Goal: Task Accomplishment & Management: Manage account settings

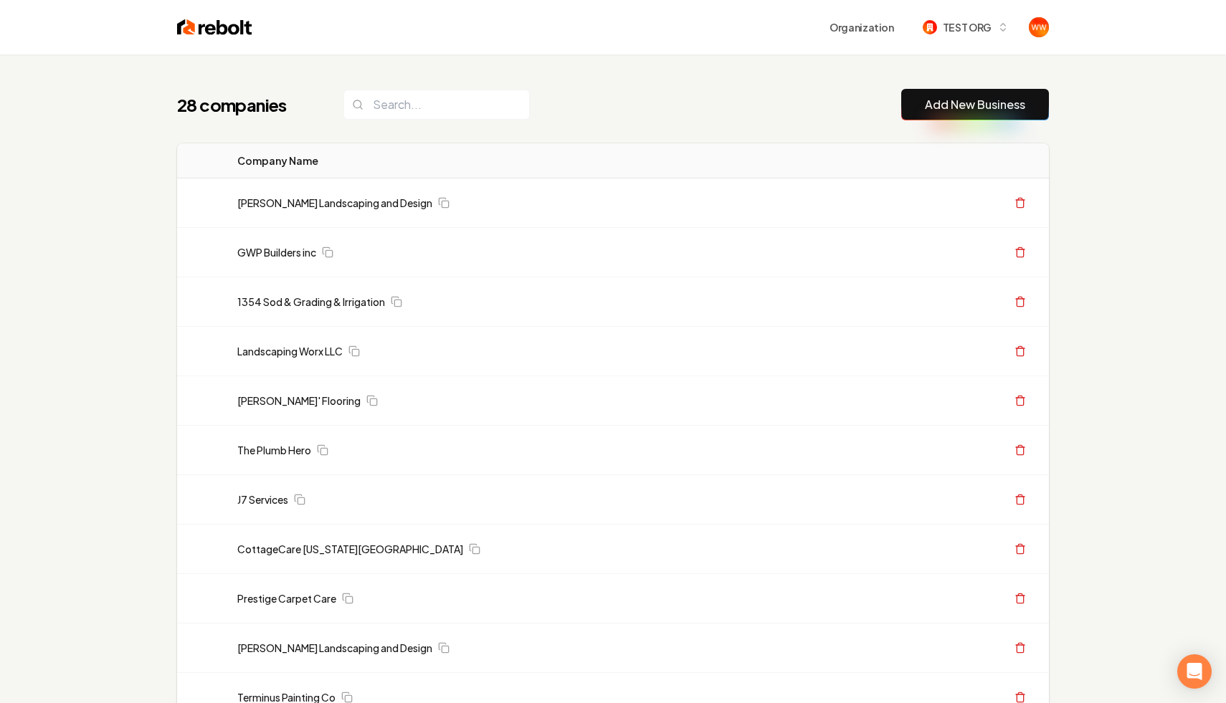
click at [834, 91] on div "28 companies Add New Business" at bounding box center [613, 105] width 872 height 32
click at [342, 205] on link "[PERSON_NAME] Landscaping and Design" at bounding box center [334, 203] width 195 height 14
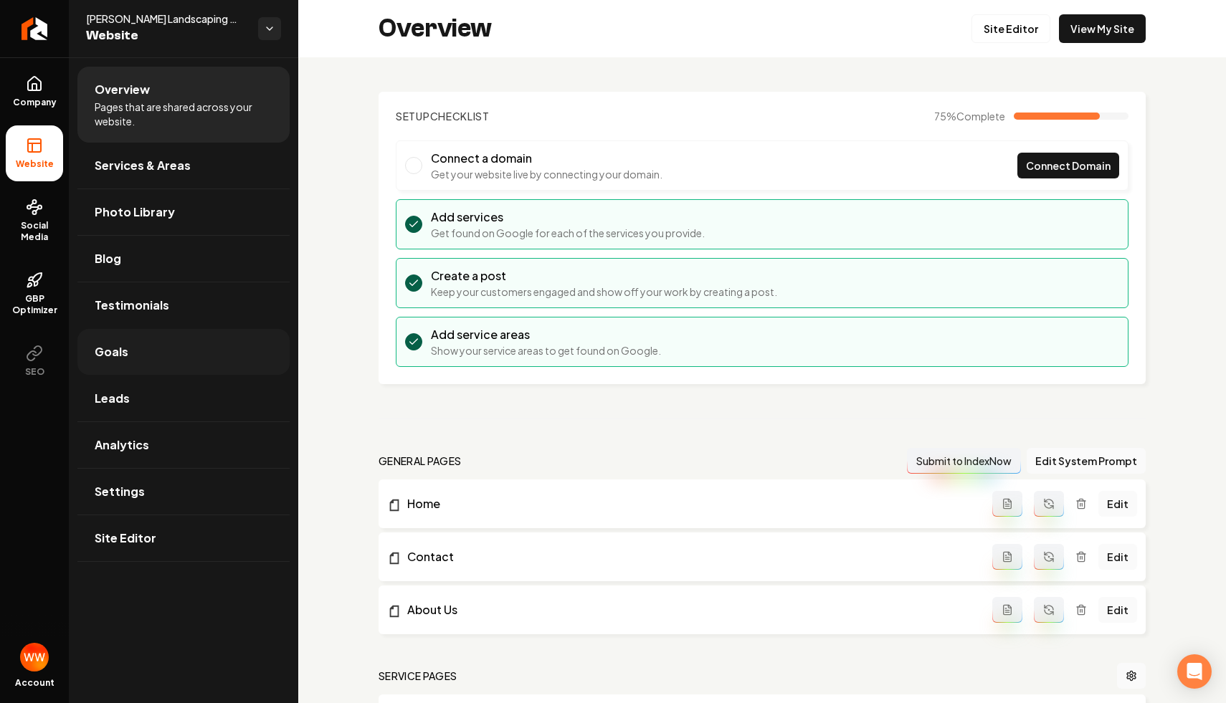
click at [158, 367] on link "Goals" at bounding box center [183, 352] width 212 height 46
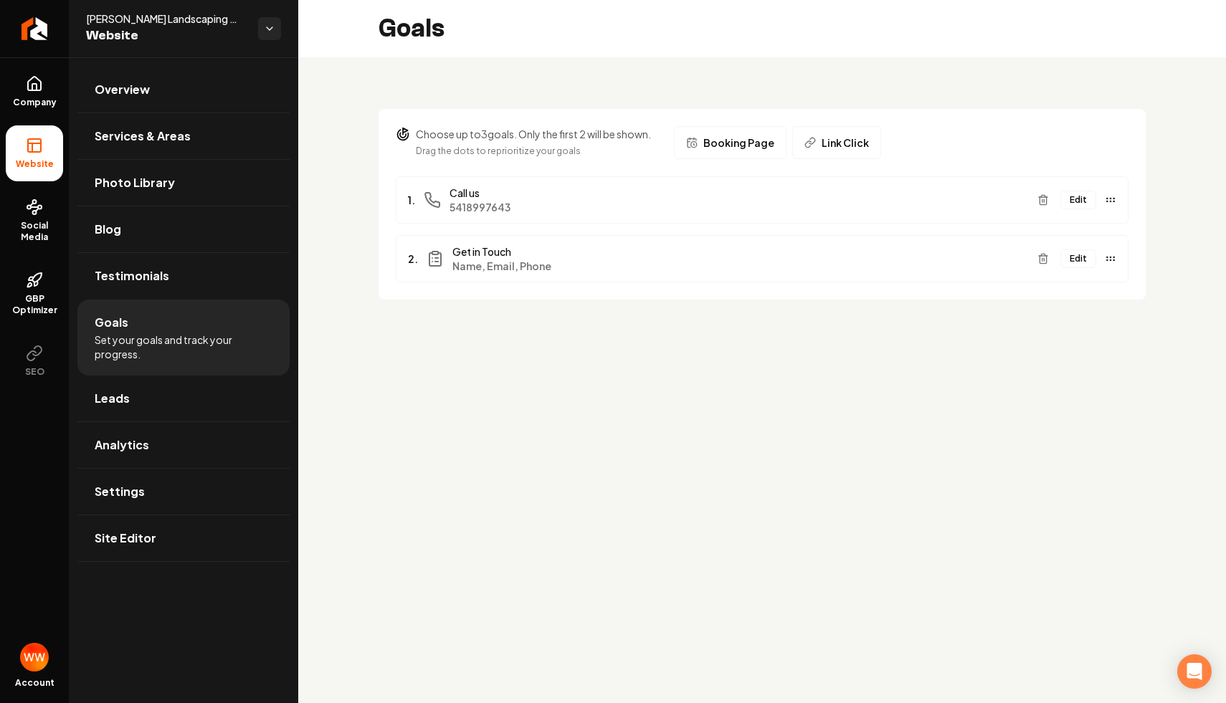
click at [1084, 270] on div "Edit" at bounding box center [1074, 258] width 85 height 23
click at [1083, 262] on button "Edit" at bounding box center [1079, 259] width 36 height 19
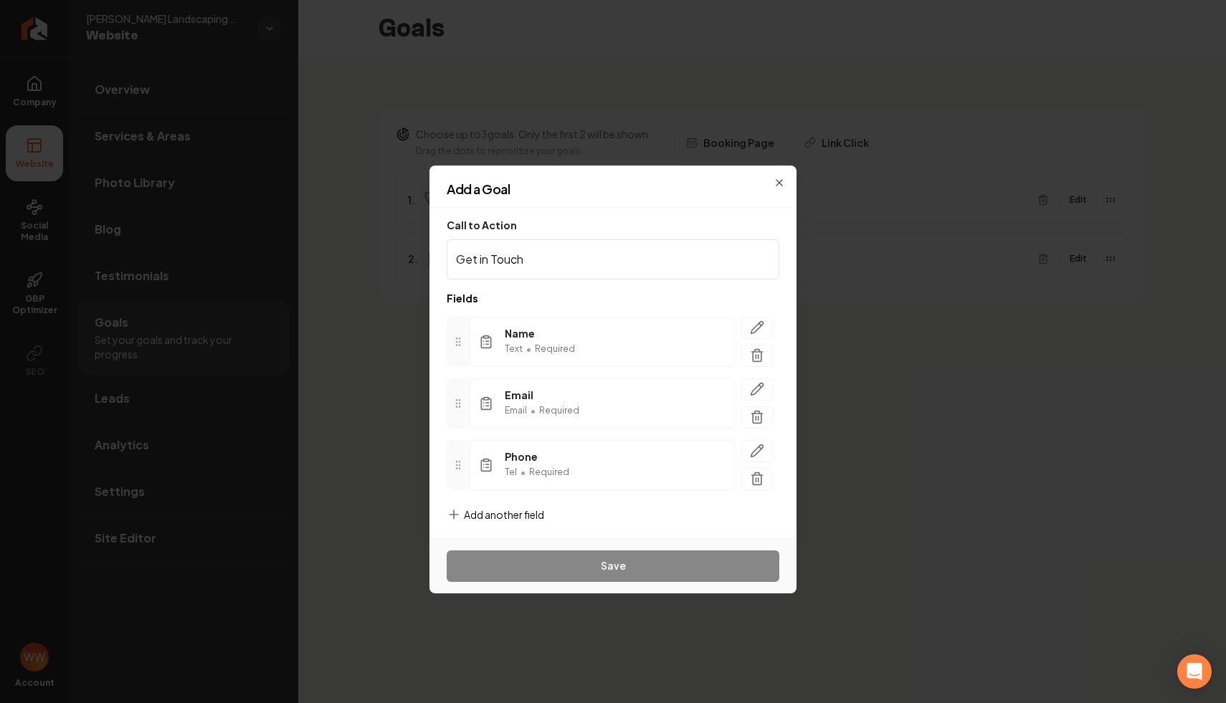
scroll to position [6, 0]
click at [497, 511] on span "Add another field" at bounding box center [504, 508] width 80 height 14
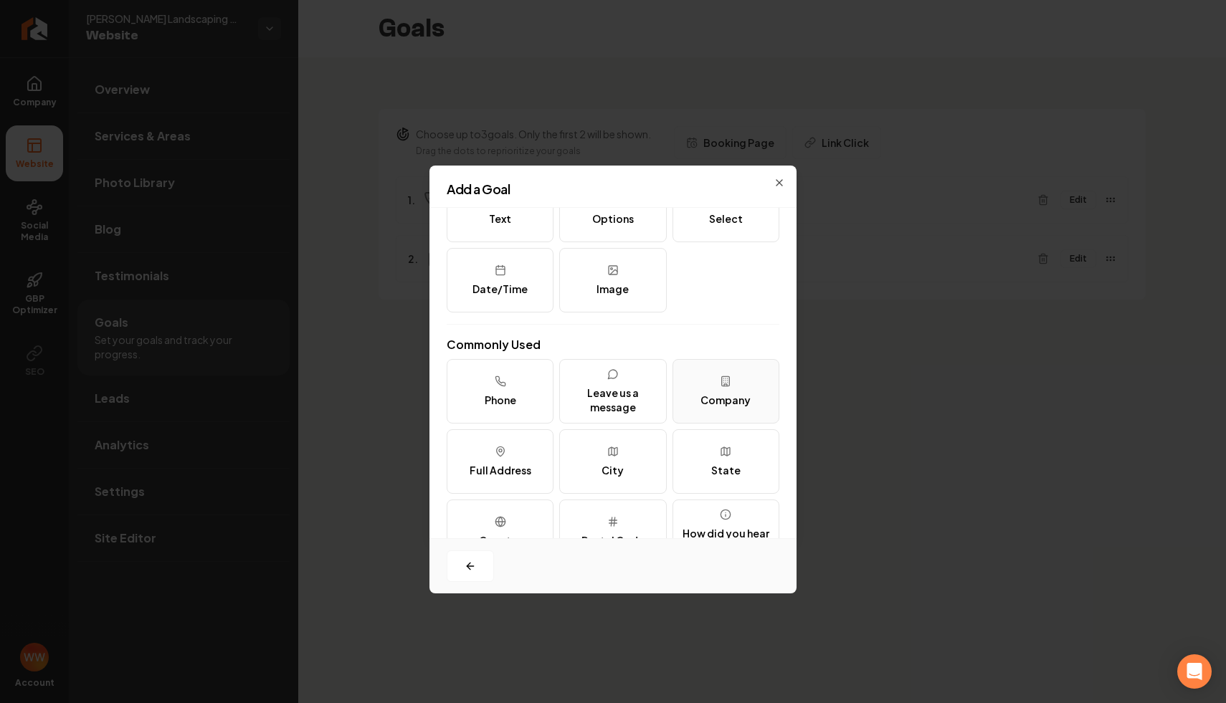
scroll to position [0, 0]
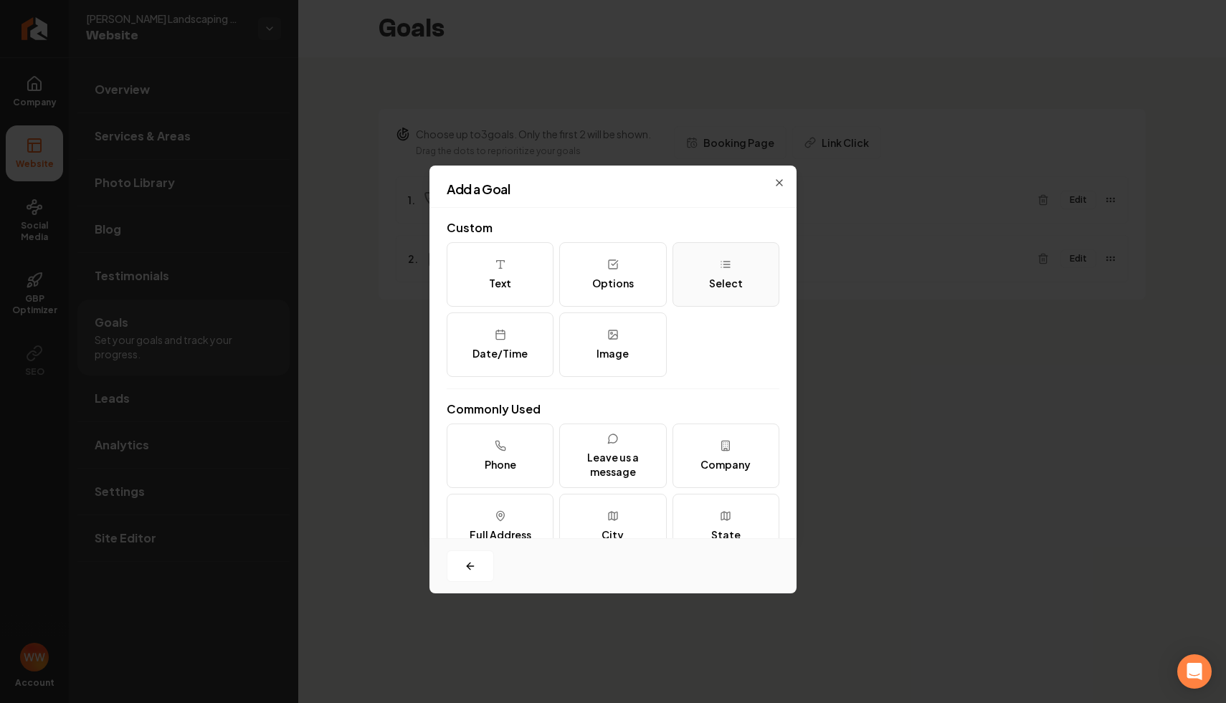
click at [736, 283] on div "Select" at bounding box center [726, 283] width 34 height 14
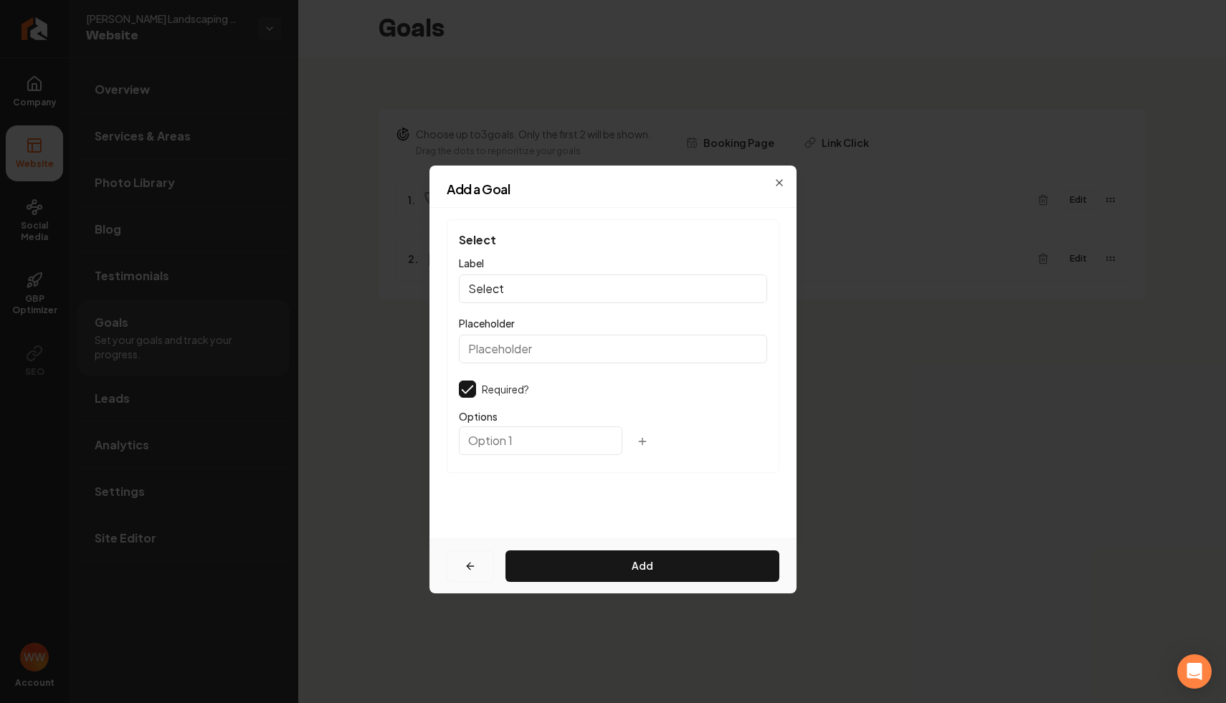
click at [483, 558] on button "button" at bounding box center [470, 567] width 47 height 32
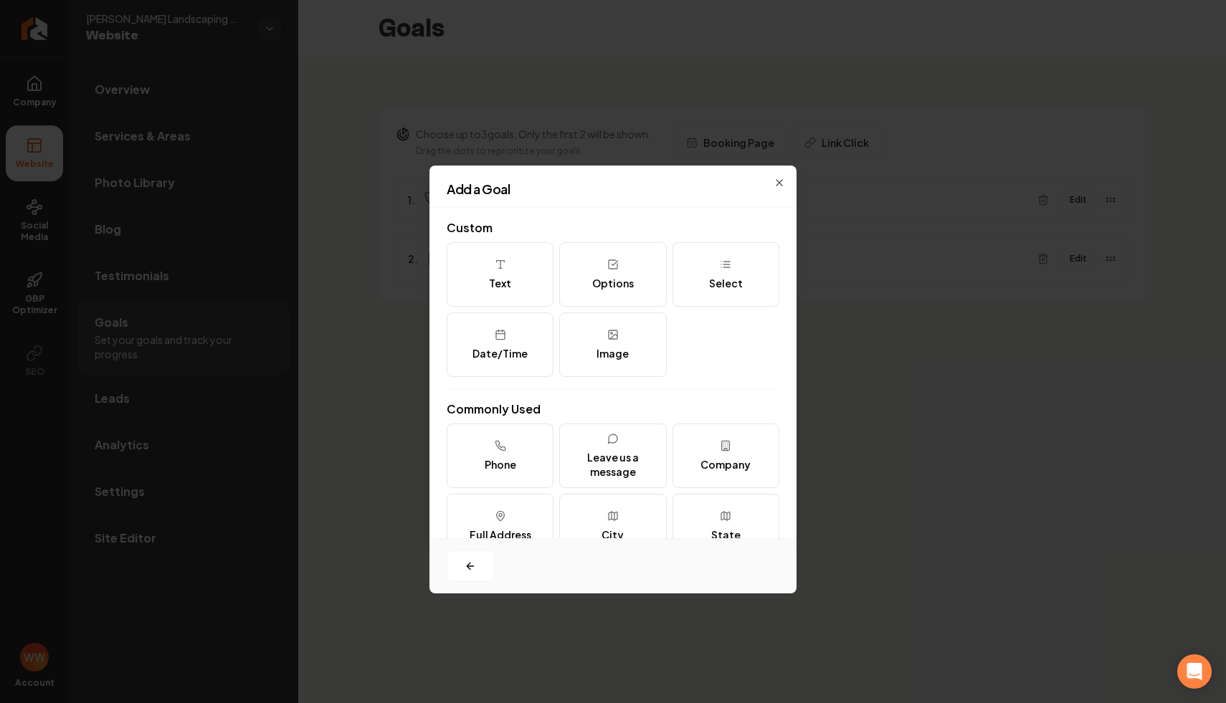
click at [778, 174] on div "Add a Goal Custom Text Options Select Date/Time Image Commonly Used Phone Leave…" at bounding box center [613, 352] width 367 height 373
click at [778, 185] on h2 "Add a Goal" at bounding box center [613, 189] width 333 height 13
click at [779, 183] on h2 "Add a Goal" at bounding box center [613, 189] width 333 height 13
click at [777, 185] on h2 "Add a Goal" at bounding box center [613, 189] width 333 height 13
click at [779, 179] on icon "button" at bounding box center [779, 182] width 11 height 11
